Goal: Task Accomplishment & Management: Use online tool/utility

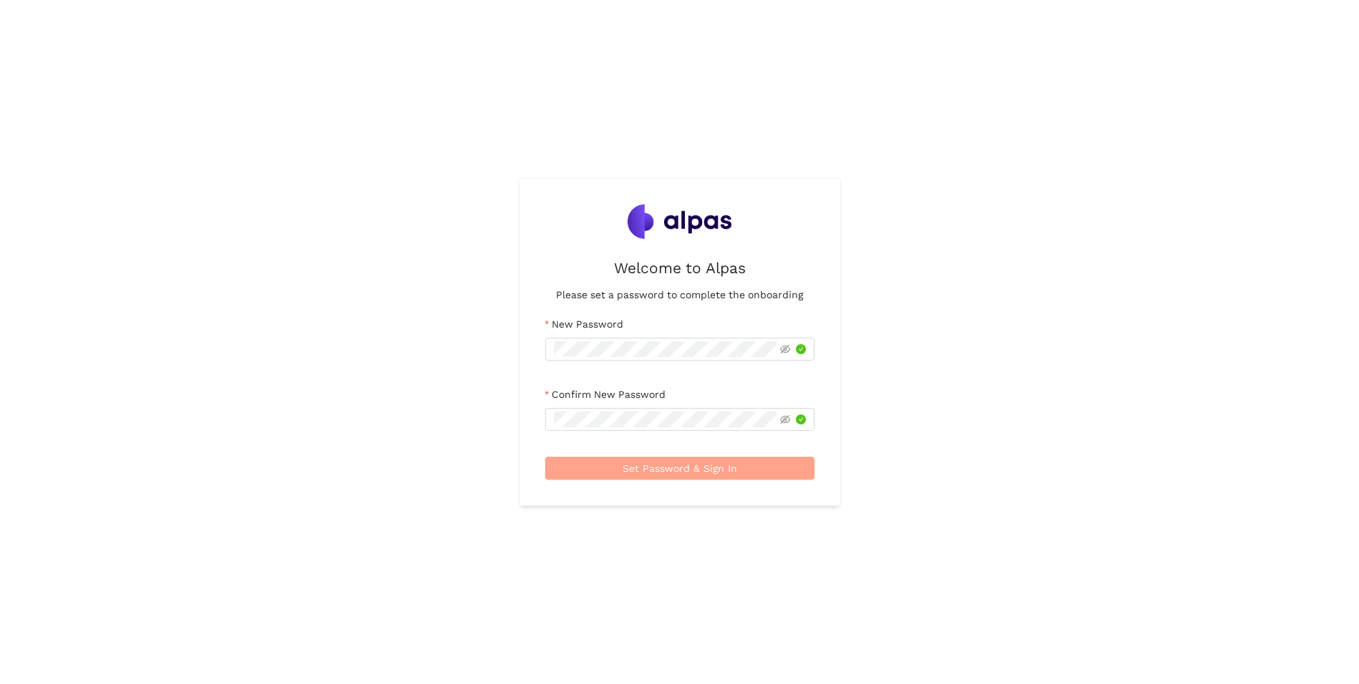
click at [676, 471] on span "Set Password & Sign In" at bounding box center [680, 468] width 115 height 16
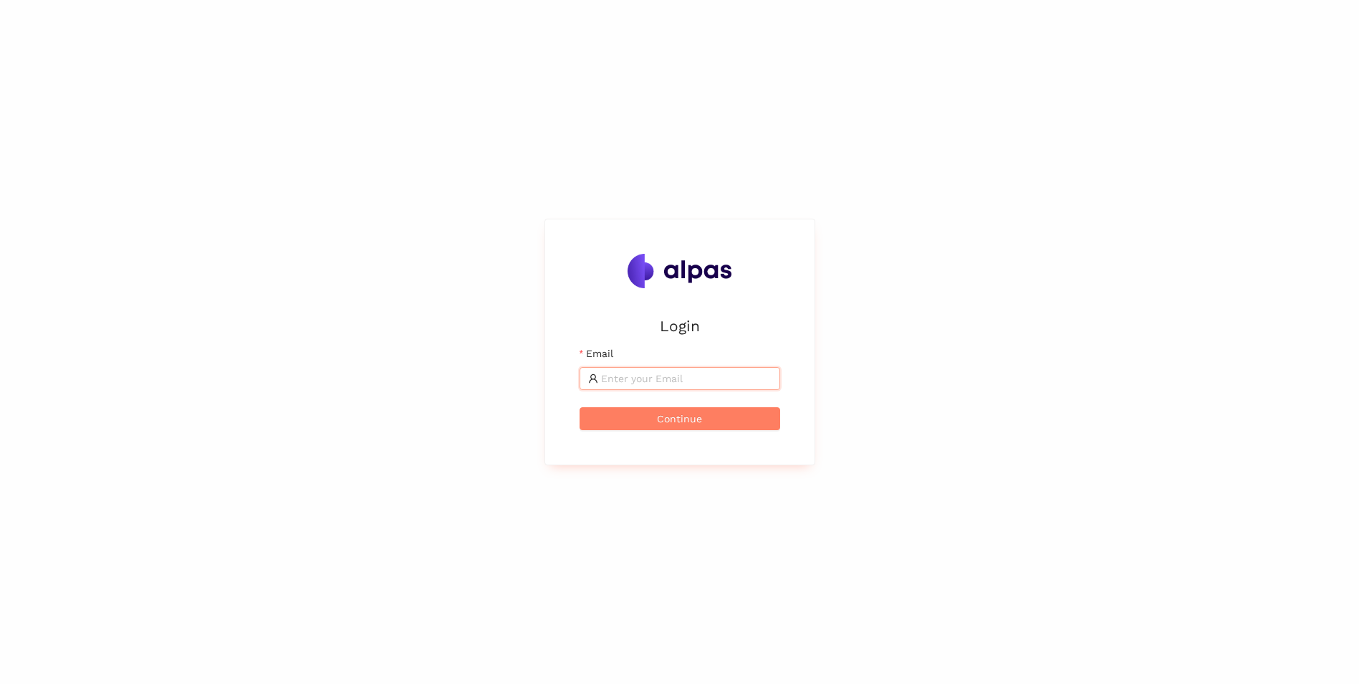
click at [666, 378] on input "Email" at bounding box center [686, 378] width 171 height 16
type input "i"
type input "siva-kumar.ponnuraj@zeiss.com"
click at [757, 413] on button "Continue" at bounding box center [680, 418] width 201 height 23
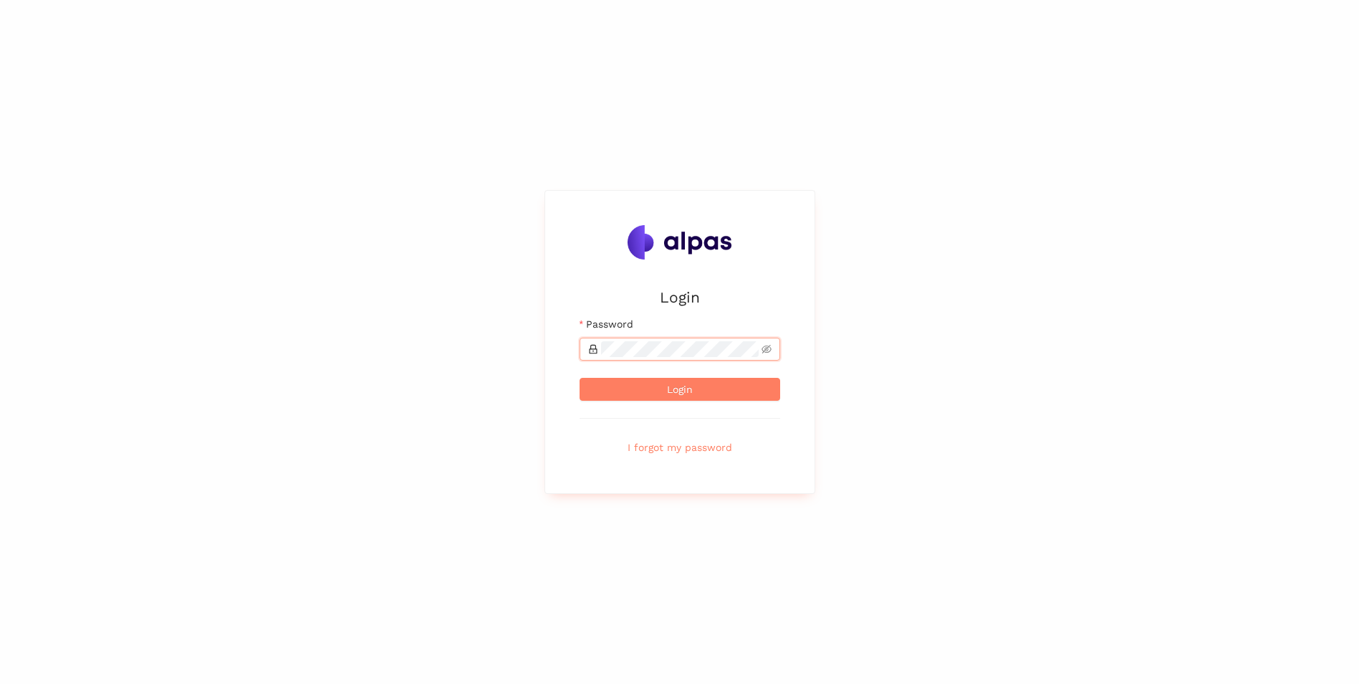
click at [580, 378] on button "Login" at bounding box center [680, 389] width 201 height 23
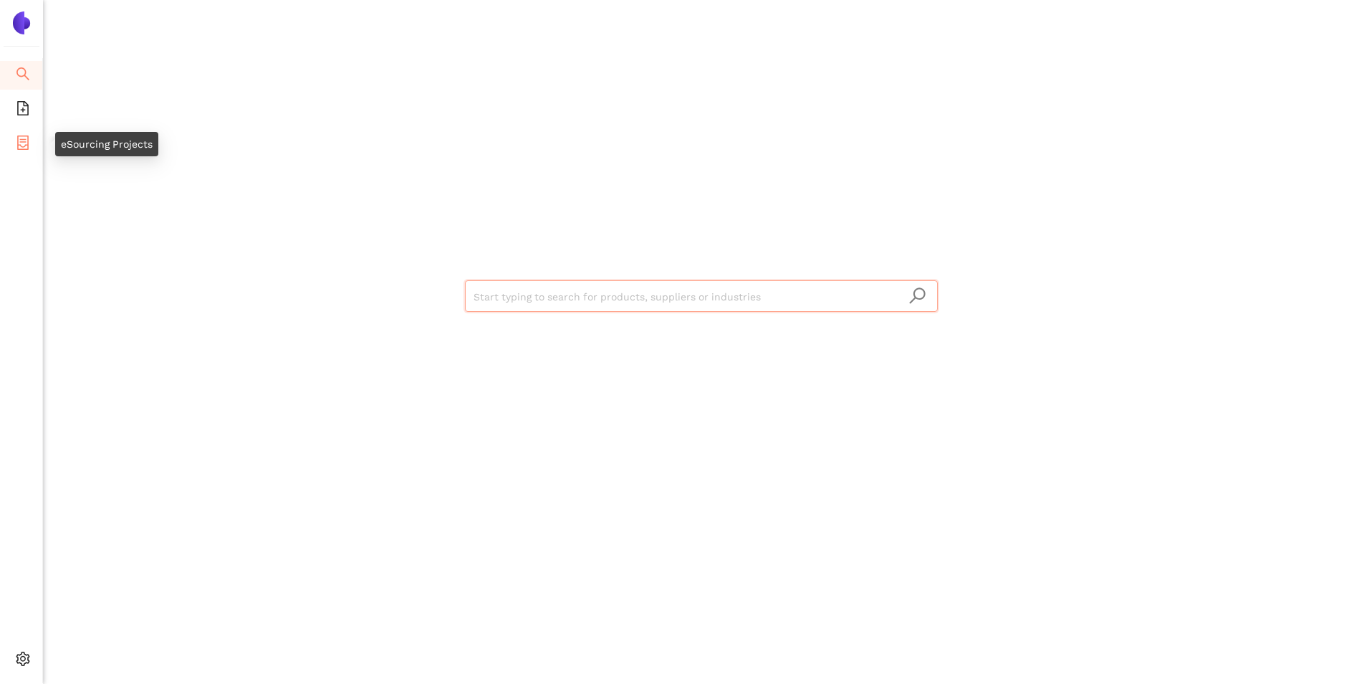
click at [16, 140] on icon "container" at bounding box center [23, 142] width 14 height 14
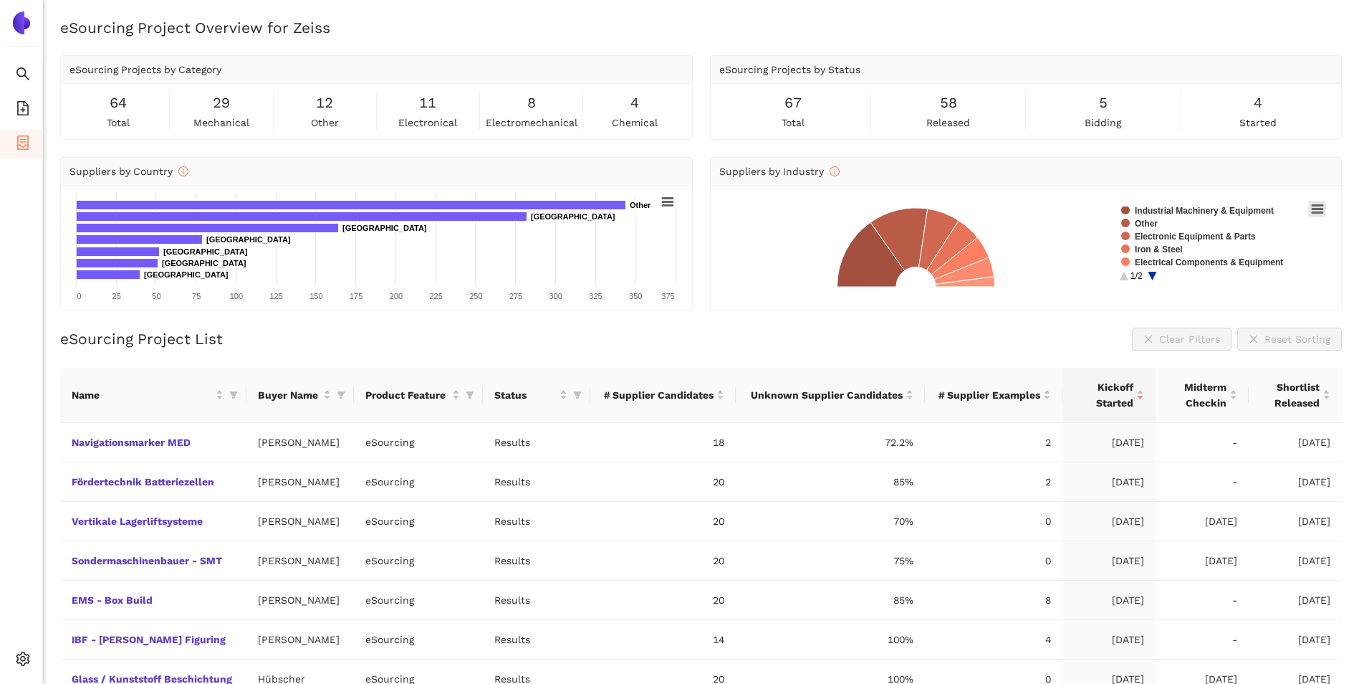
click at [1322, 210] on rect at bounding box center [1317, 209] width 17 height 16
click at [972, 323] on div "eSourcing Project Overview for Zeiss eSourcing Projects by Category 64 total 29…" at bounding box center [701, 359] width 1316 height 684
click at [24, 106] on icon "file-add" at bounding box center [23, 108] width 14 height 14
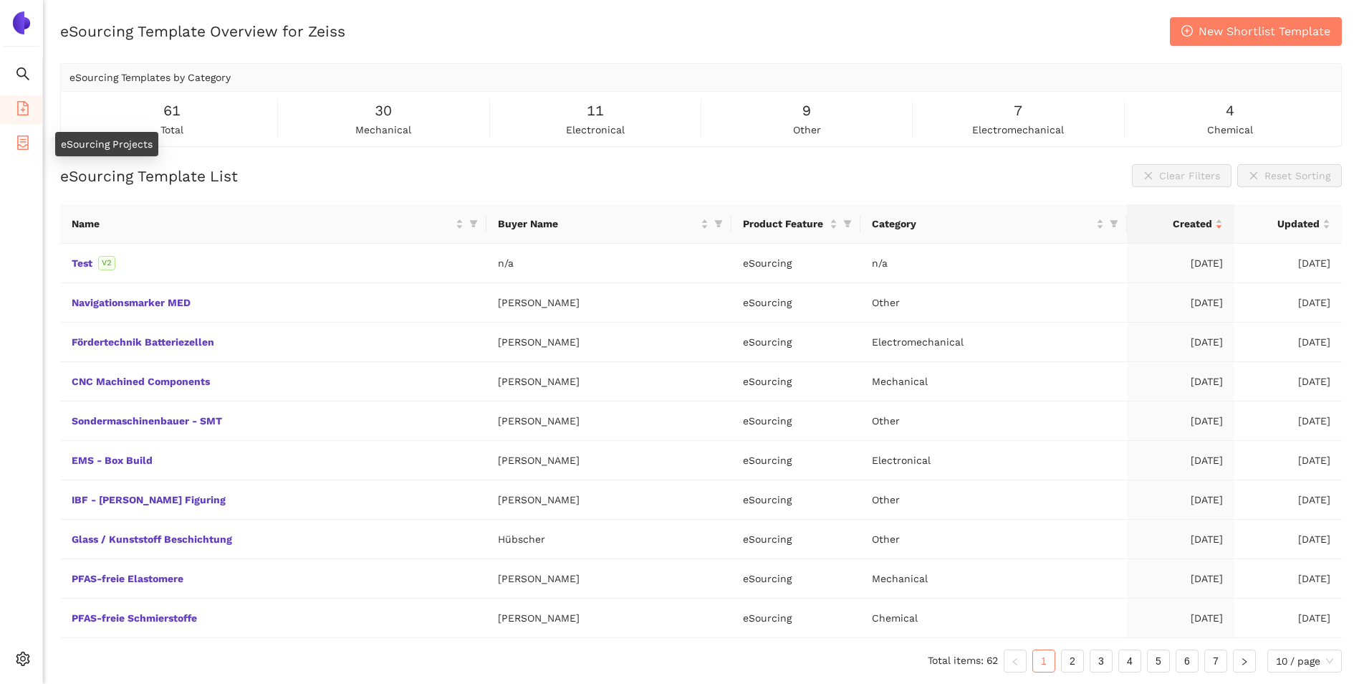
click at [22, 148] on icon "container" at bounding box center [23, 142] width 14 height 14
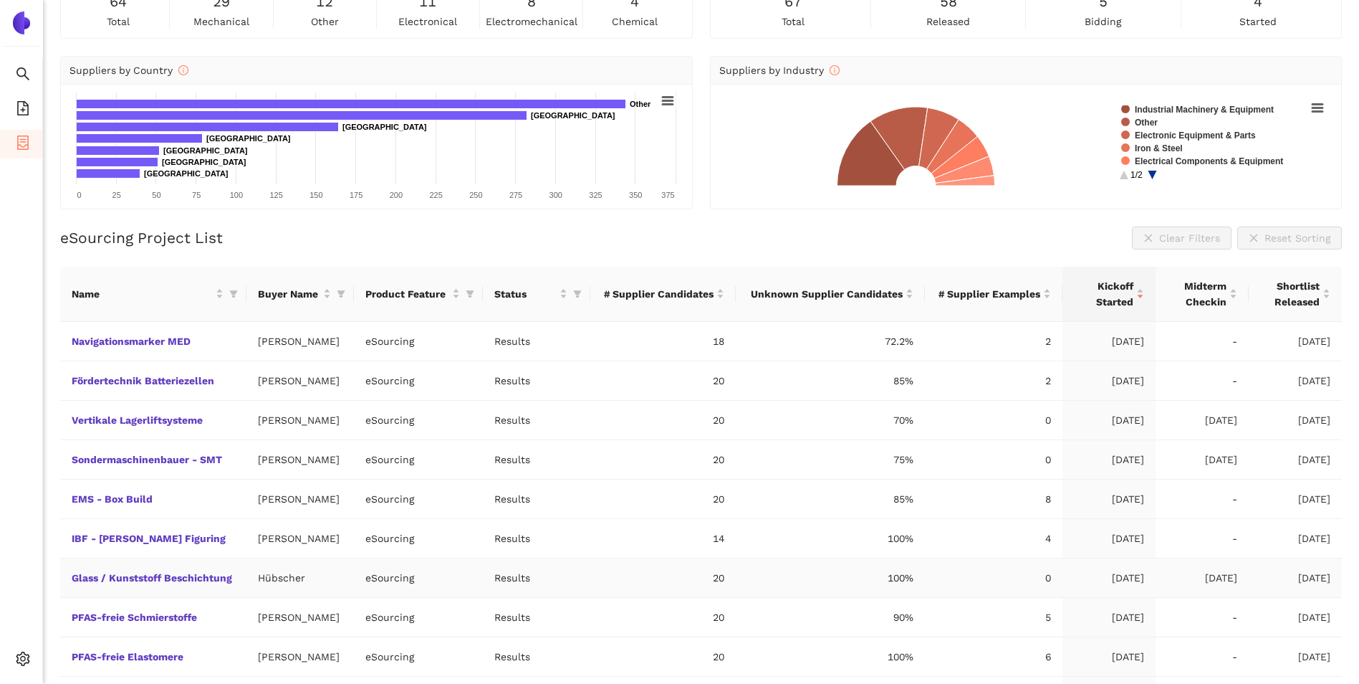
scroll to position [179, 0]
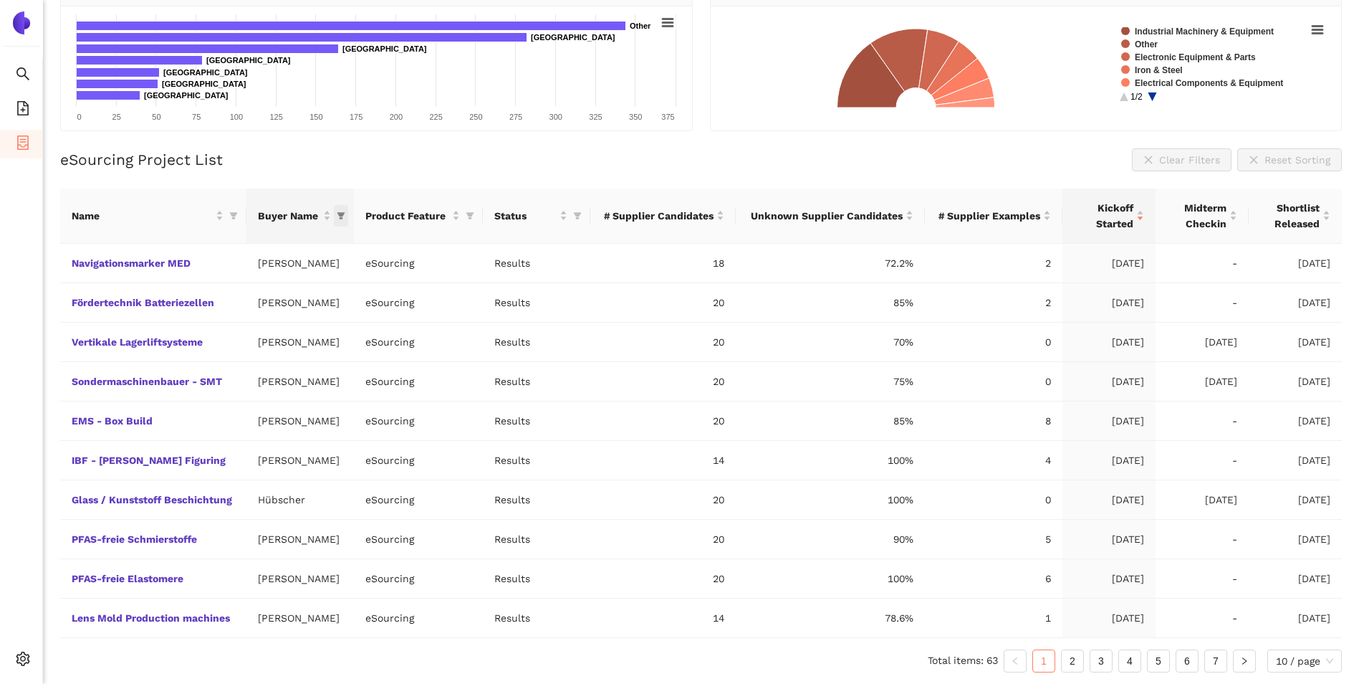
click at [345, 214] on icon "filter" at bounding box center [342, 215] width 8 height 7
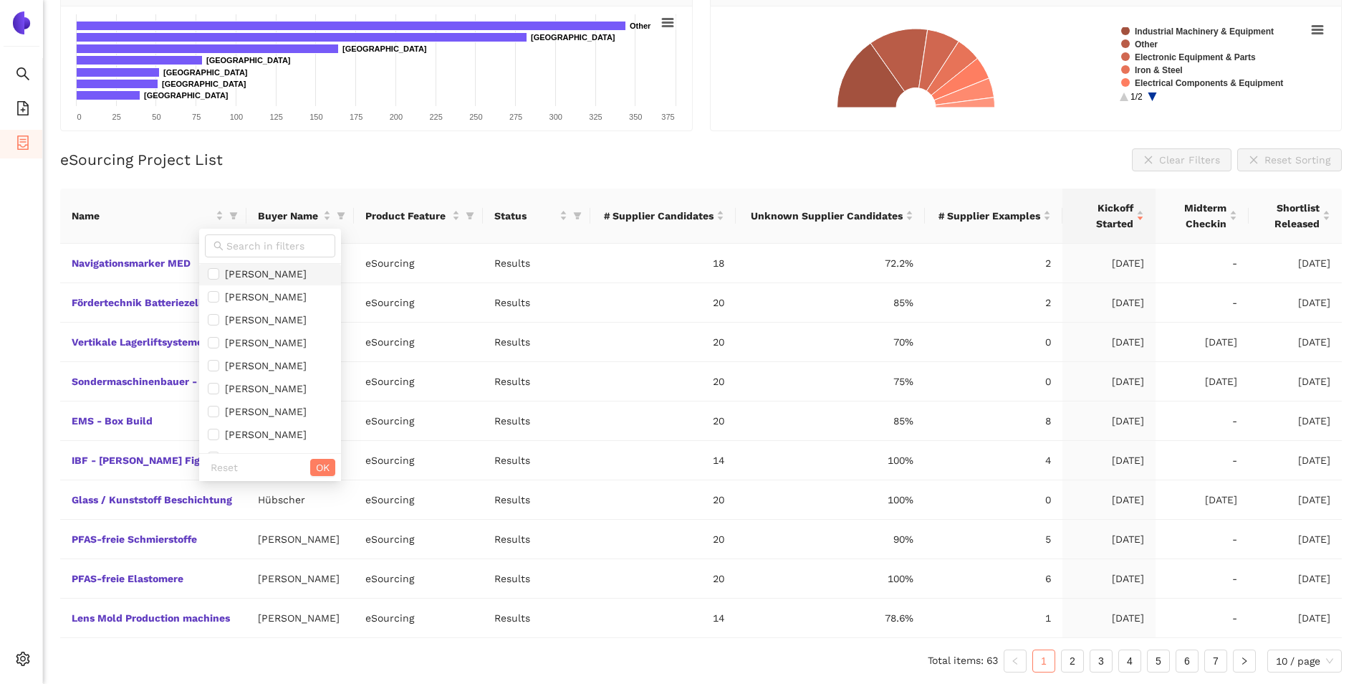
scroll to position [0, 0]
click at [211, 392] on input "checkbox" at bounding box center [213, 392] width 11 height 11
checkbox input "true"
click at [330, 466] on span "OK" at bounding box center [323, 467] width 14 height 16
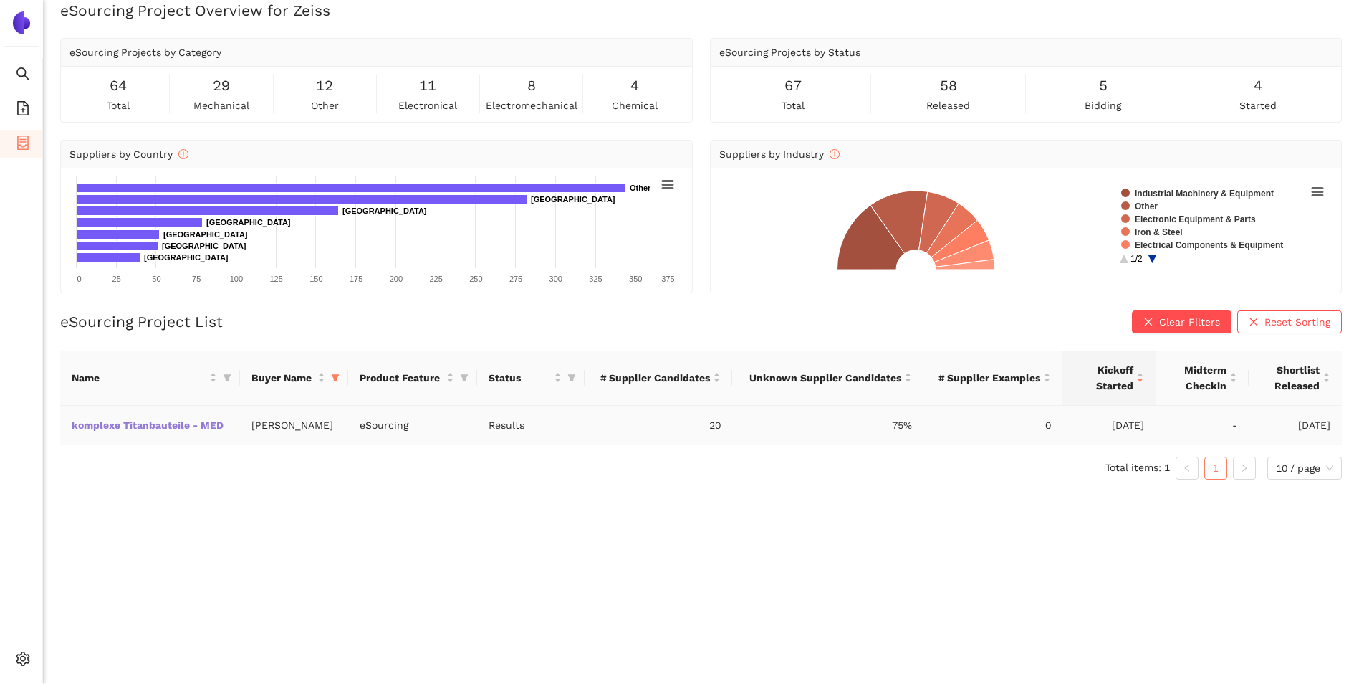
click at [0, 0] on link "komplexe Titanbauteile - MED" at bounding box center [0, 0] width 0 height 0
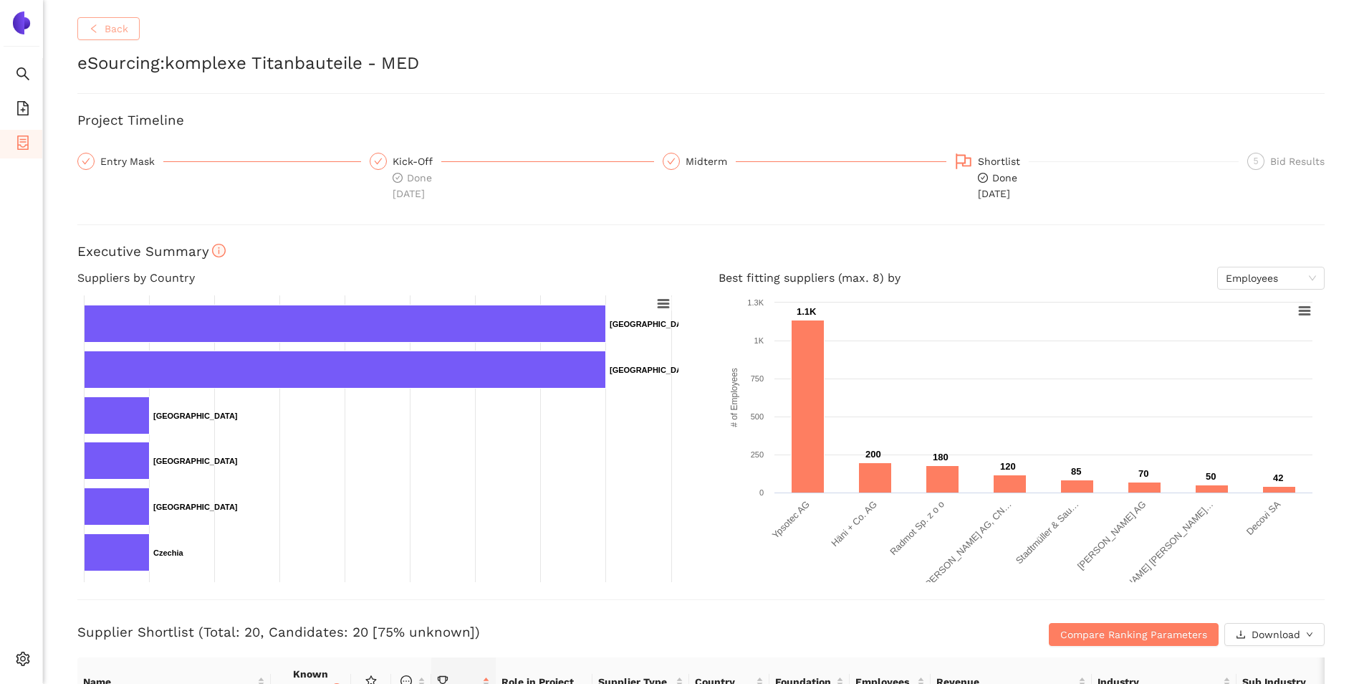
click at [100, 30] on button "Back" at bounding box center [108, 28] width 62 height 23
